Goal: Check status: Check status

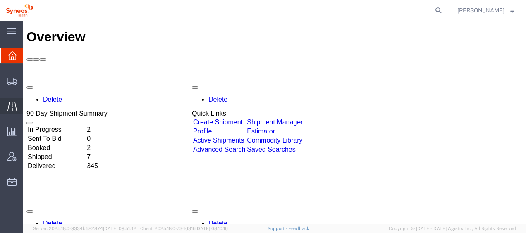
click at [29, 107] on span "Traffic" at bounding box center [26, 106] width 6 height 17
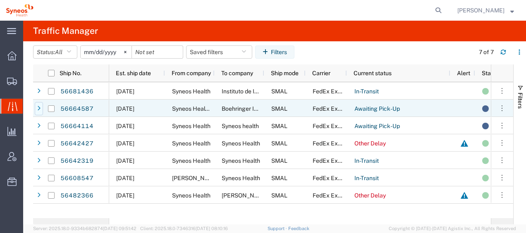
click at [41, 107] on div at bounding box center [39, 108] width 8 height 13
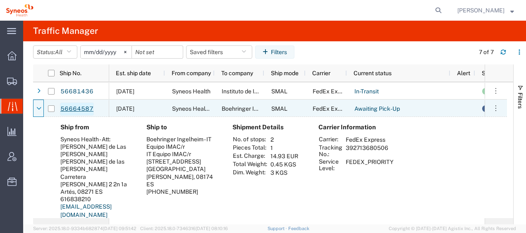
click at [73, 107] on link "56664587" at bounding box center [77, 109] width 34 height 13
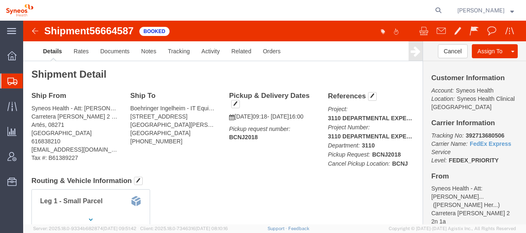
click at [0, 0] on span "Shipment Manager" at bounding box center [0, 0] width 0 height 0
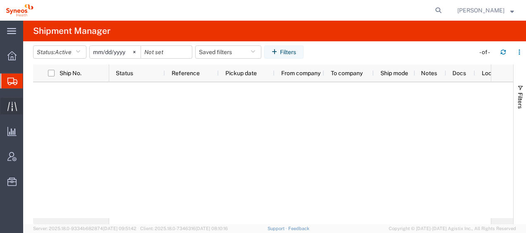
click at [29, 103] on span "Traffic" at bounding box center [26, 106] width 6 height 17
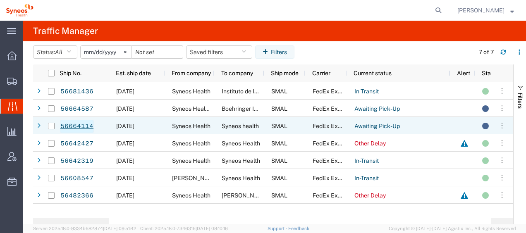
click at [74, 126] on link "56664114" at bounding box center [77, 126] width 34 height 13
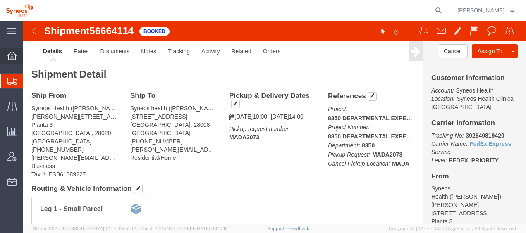
click at [14, 62] on div at bounding box center [11, 56] width 23 height 17
